Goal: Task Accomplishment & Management: Manage account settings

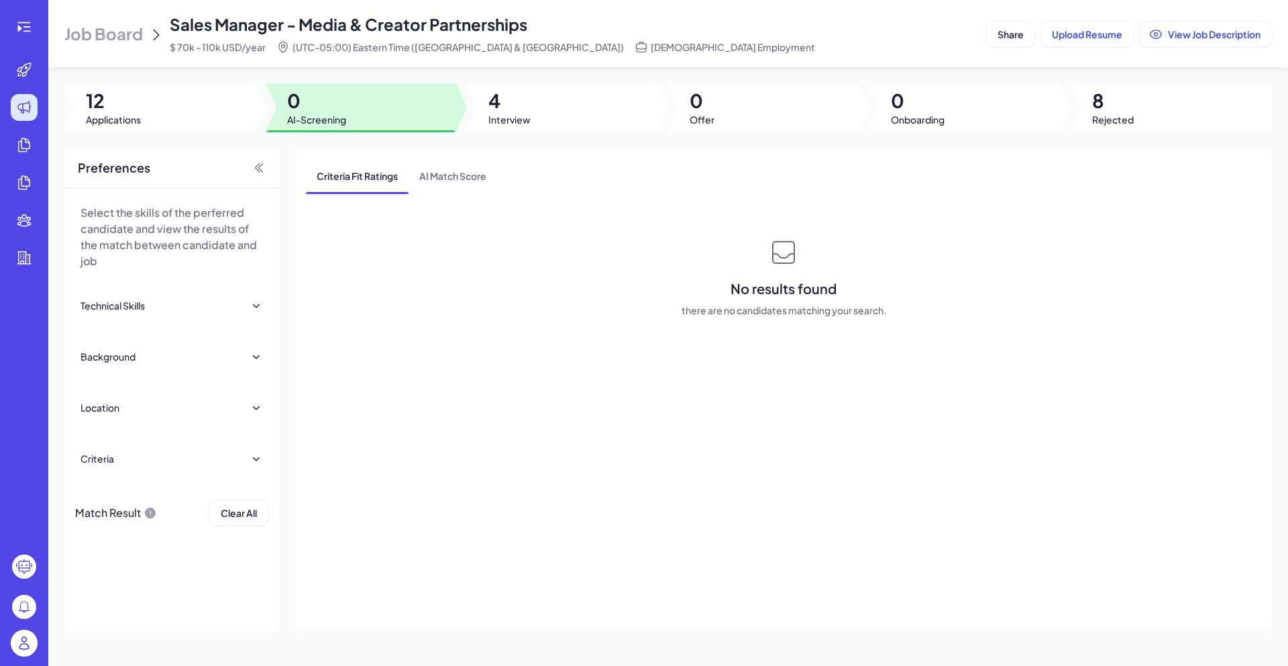
click at [109, 25] on span "Job Board" at bounding box center [103, 33] width 78 height 21
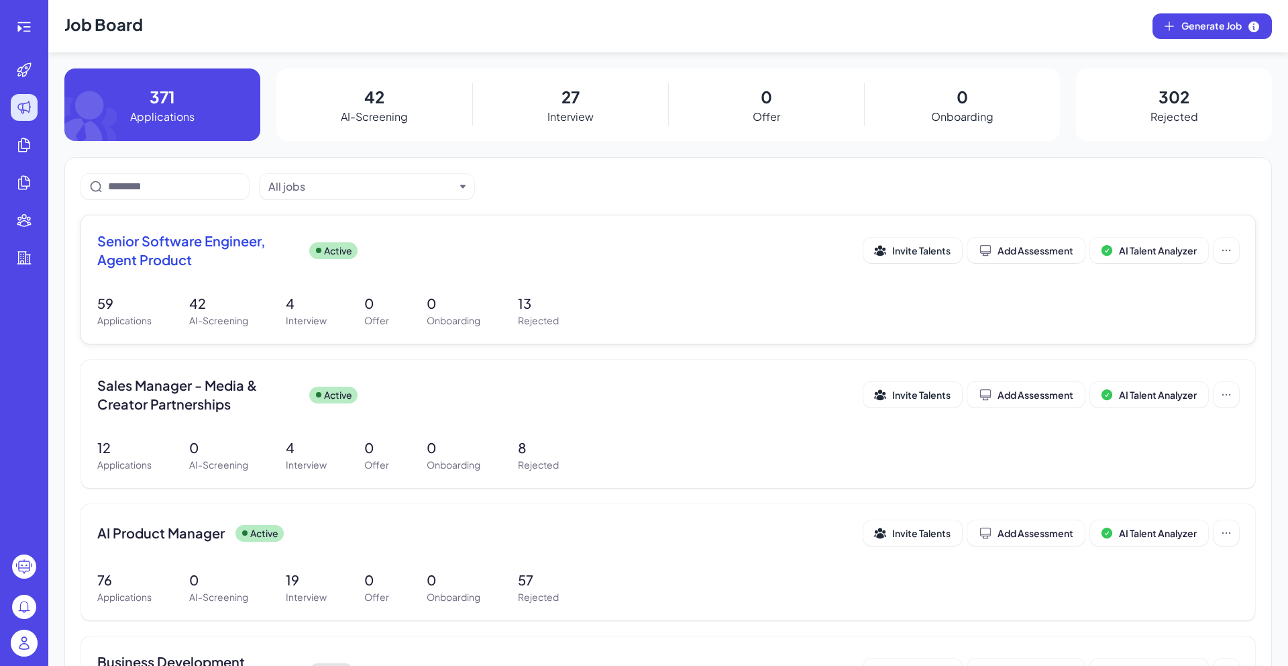
click at [255, 244] on span "Senior Software Engineer, Agent Product" at bounding box center [197, 250] width 201 height 38
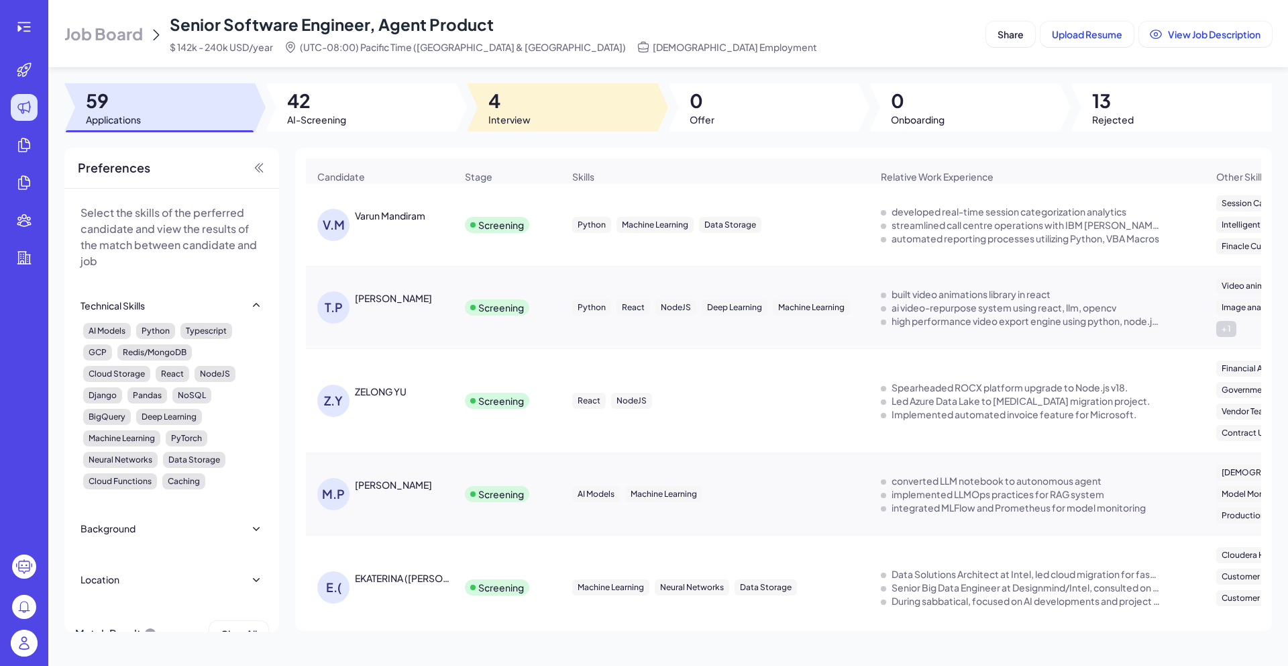
click at [515, 111] on span "4" at bounding box center [509, 101] width 42 height 24
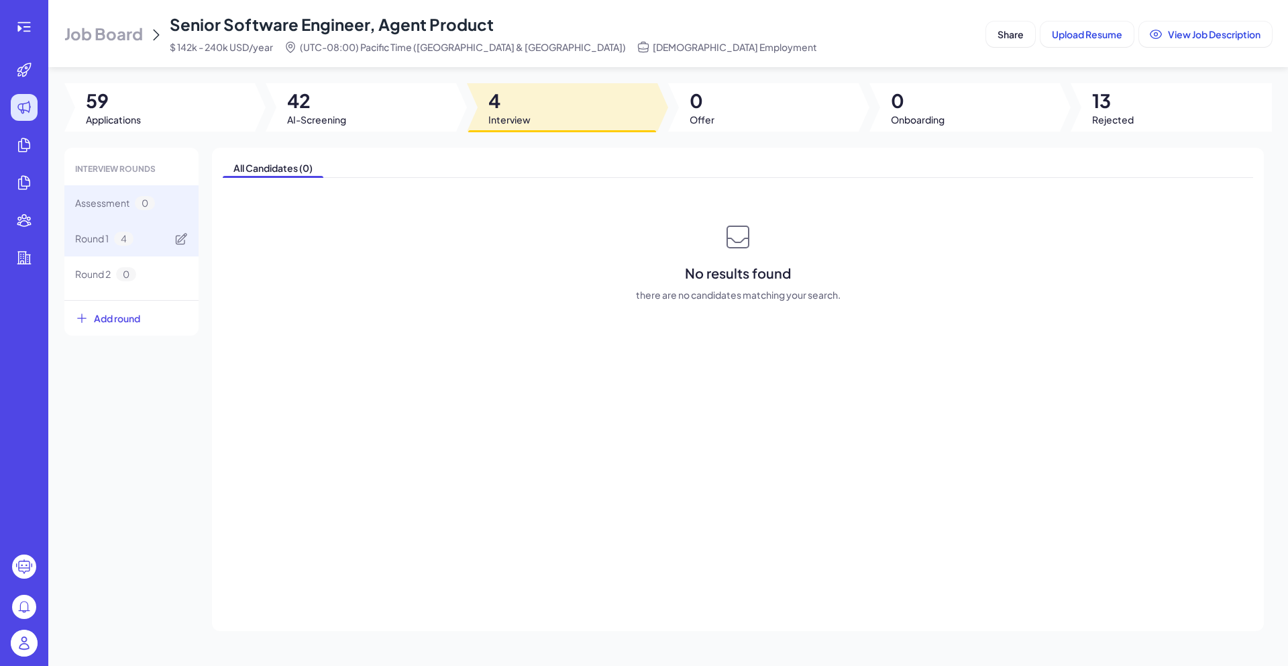
click at [131, 244] on div "Round 1 4" at bounding box center [104, 238] width 58 height 14
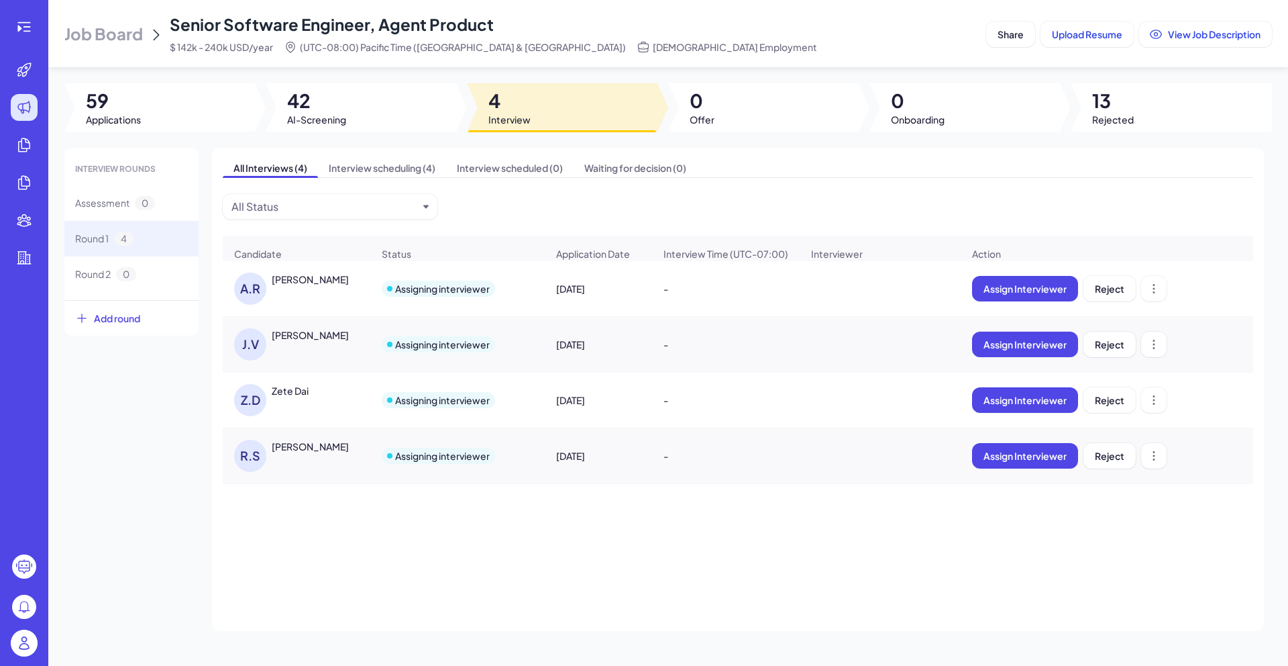
click at [266, 411] on div "Z.D" at bounding box center [253, 400] width 38 height 32
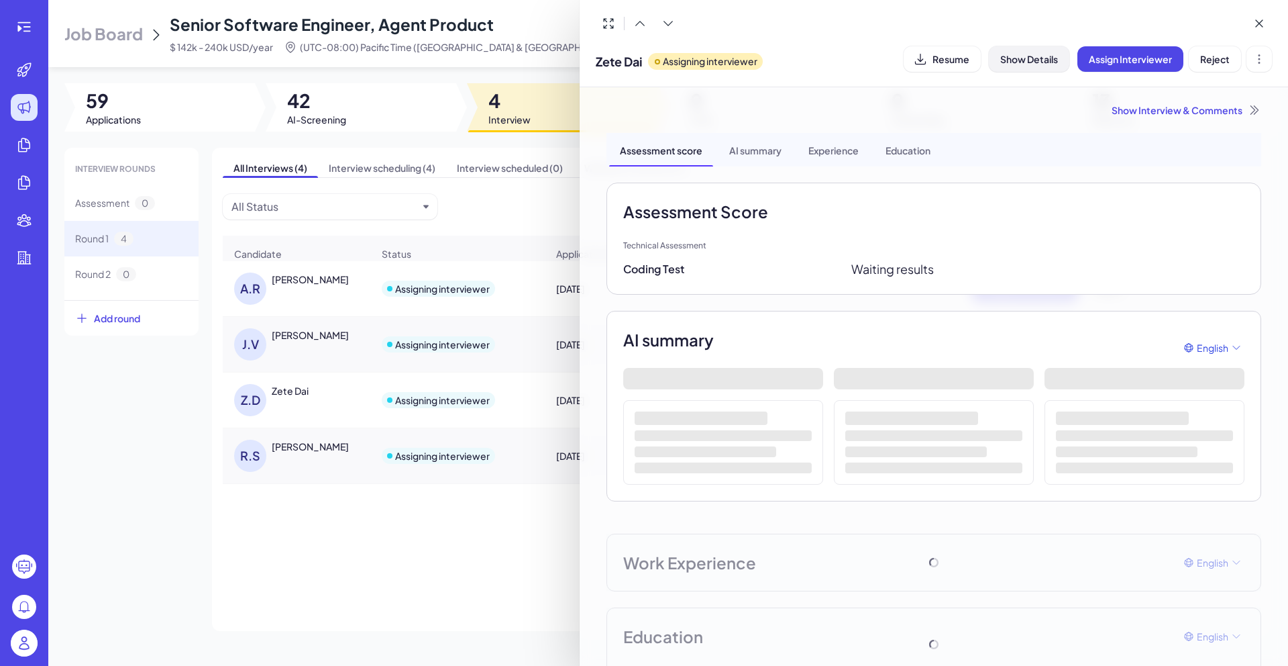
click at [1030, 57] on span "Show Details" at bounding box center [1029, 59] width 58 height 12
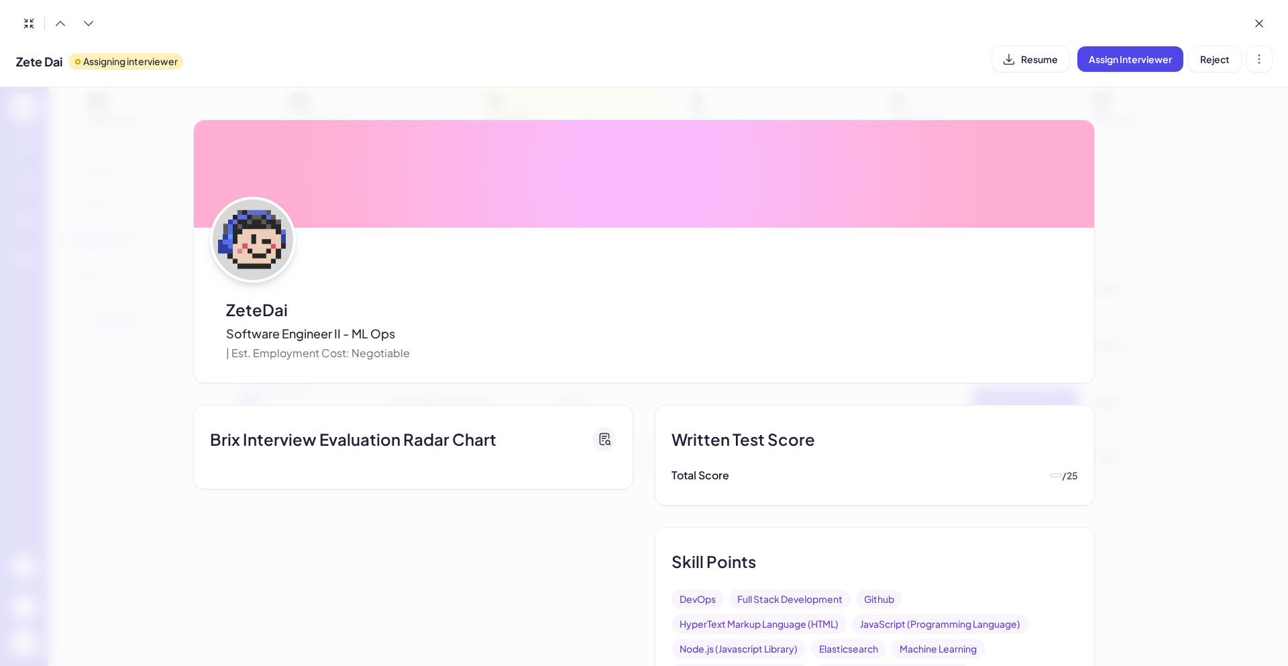
click at [1030, 57] on span "Resume" at bounding box center [1039, 59] width 37 height 12
click at [150, 105] on div "ZeteDai Software Engineer II - ML Ops | Est. Employment Cost: Negotiable Brix I…" at bounding box center [644, 376] width 1288 height 578
click at [1265, 15] on button at bounding box center [1259, 23] width 25 height 25
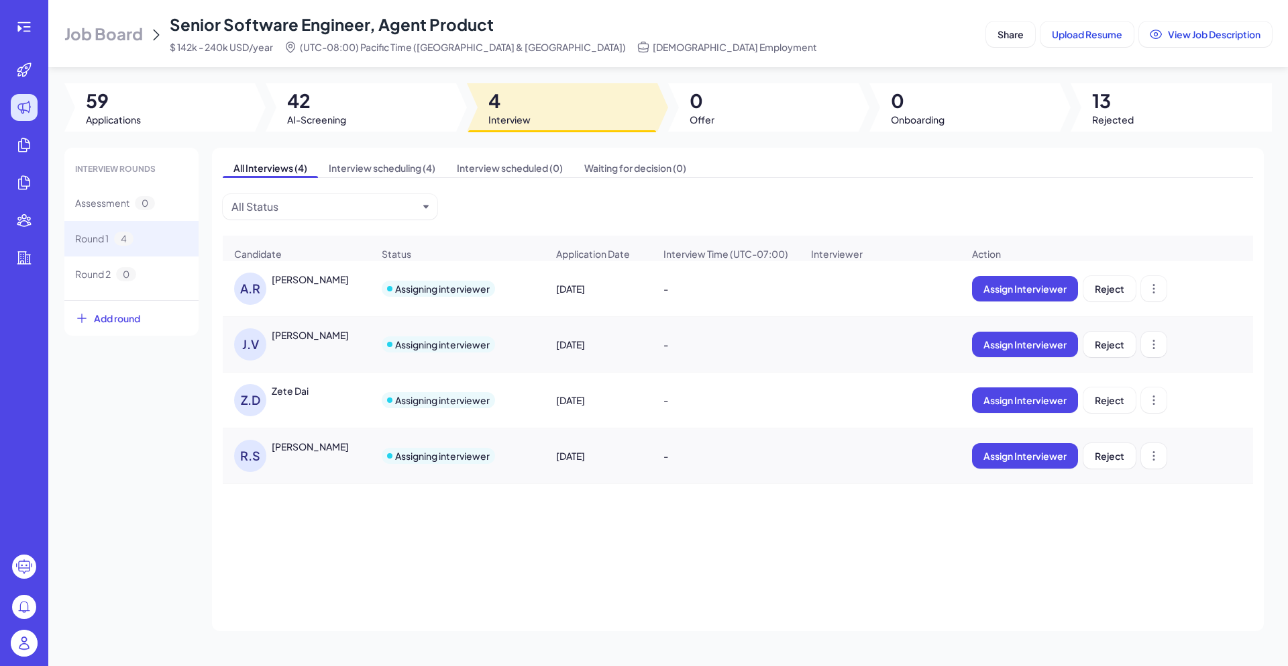
click at [27, 637] on img at bounding box center [24, 642] width 27 height 27
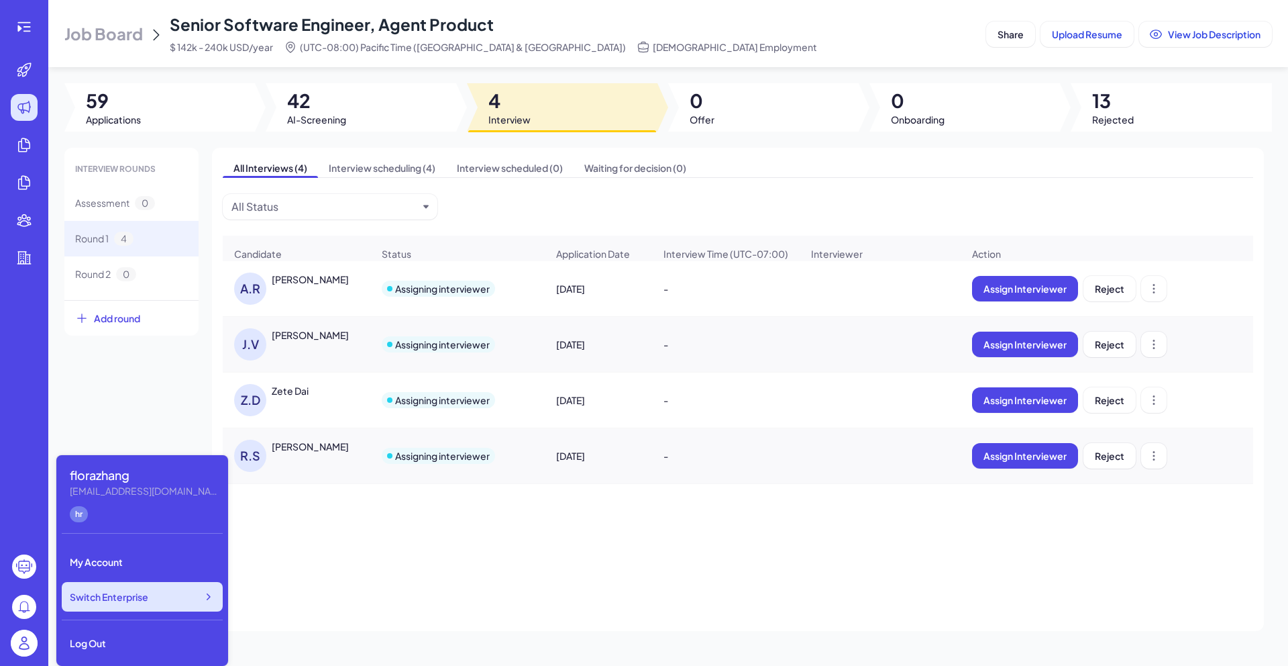
click at [153, 588] on div "Switch Enterprise" at bounding box center [142, 597] width 161 height 30
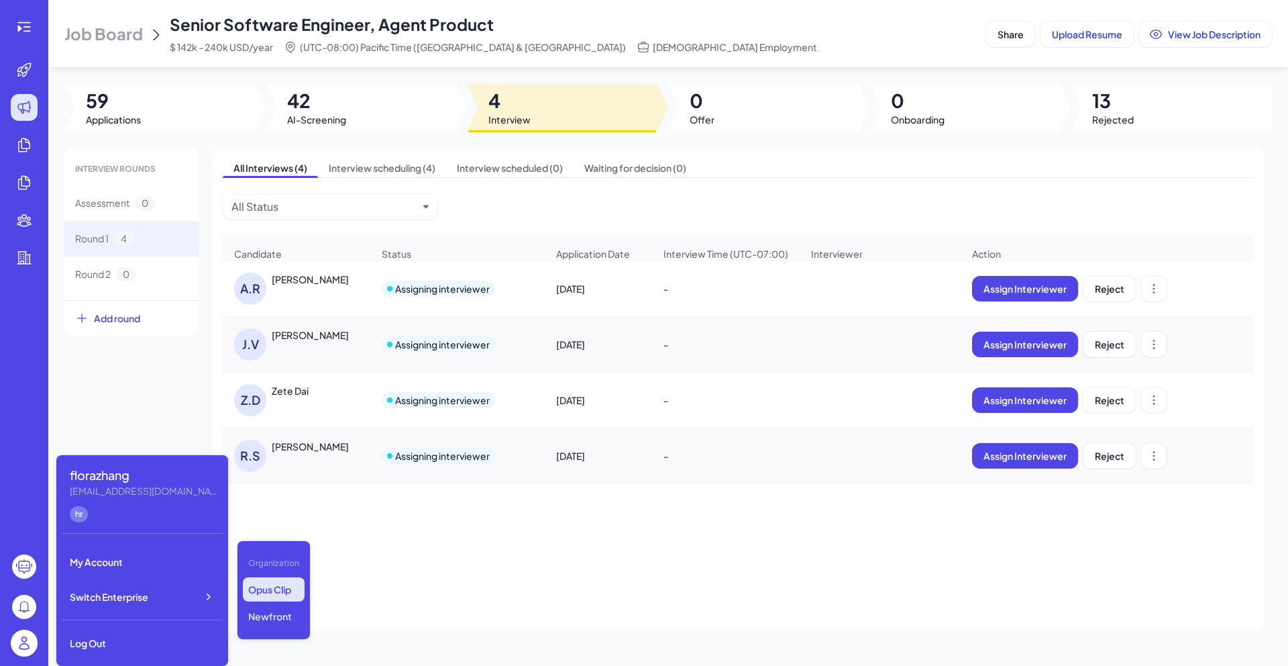
click at [378, 605] on div "All Interviews (4) Interview scheduling (4) Interview scheduled (0) Waiting for…" at bounding box center [738, 389] width 1052 height 483
